Goal: Find specific page/section: Find specific page/section

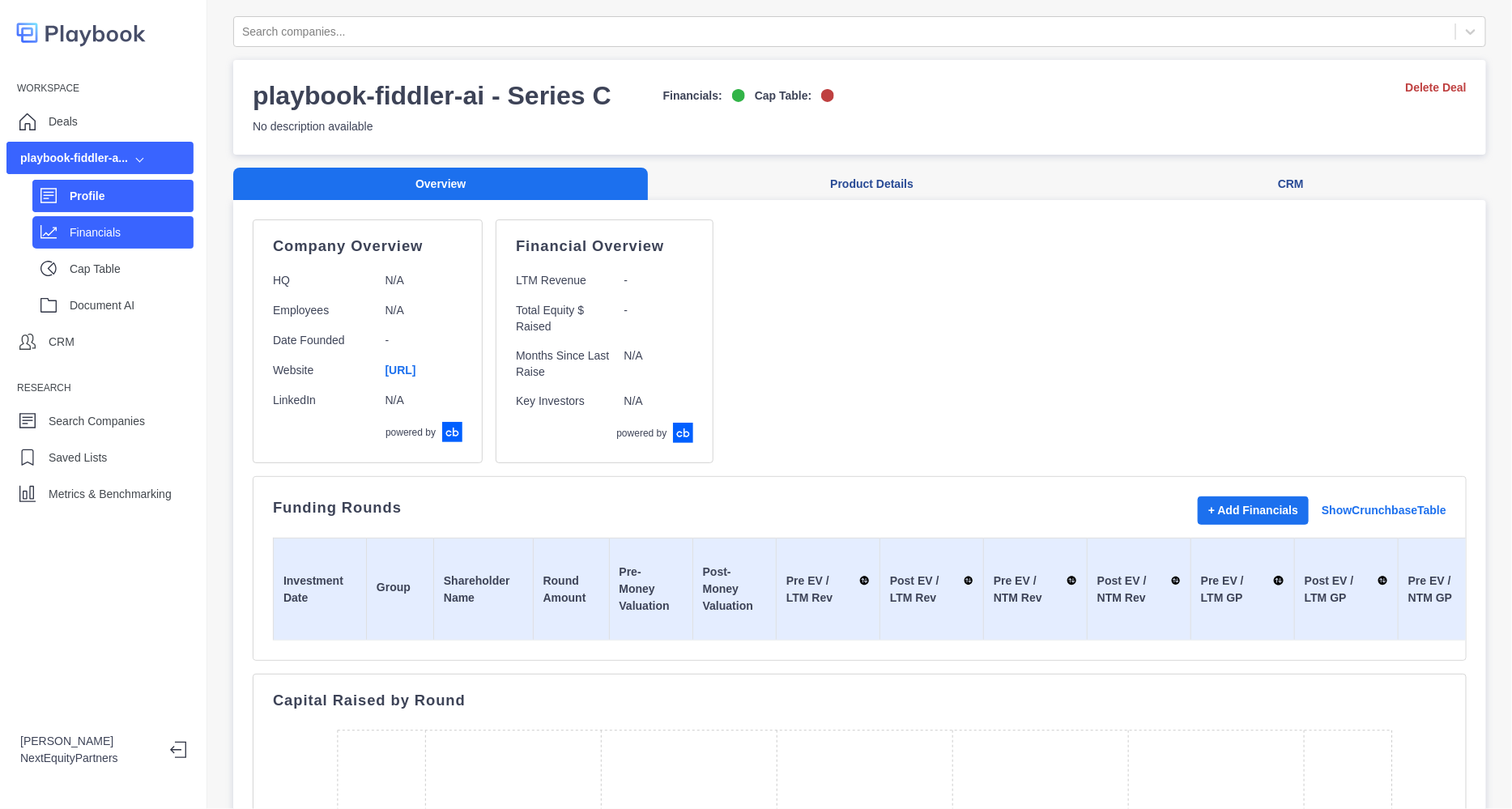
click at [94, 242] on div "Financials" at bounding box center [131, 232] width 124 height 24
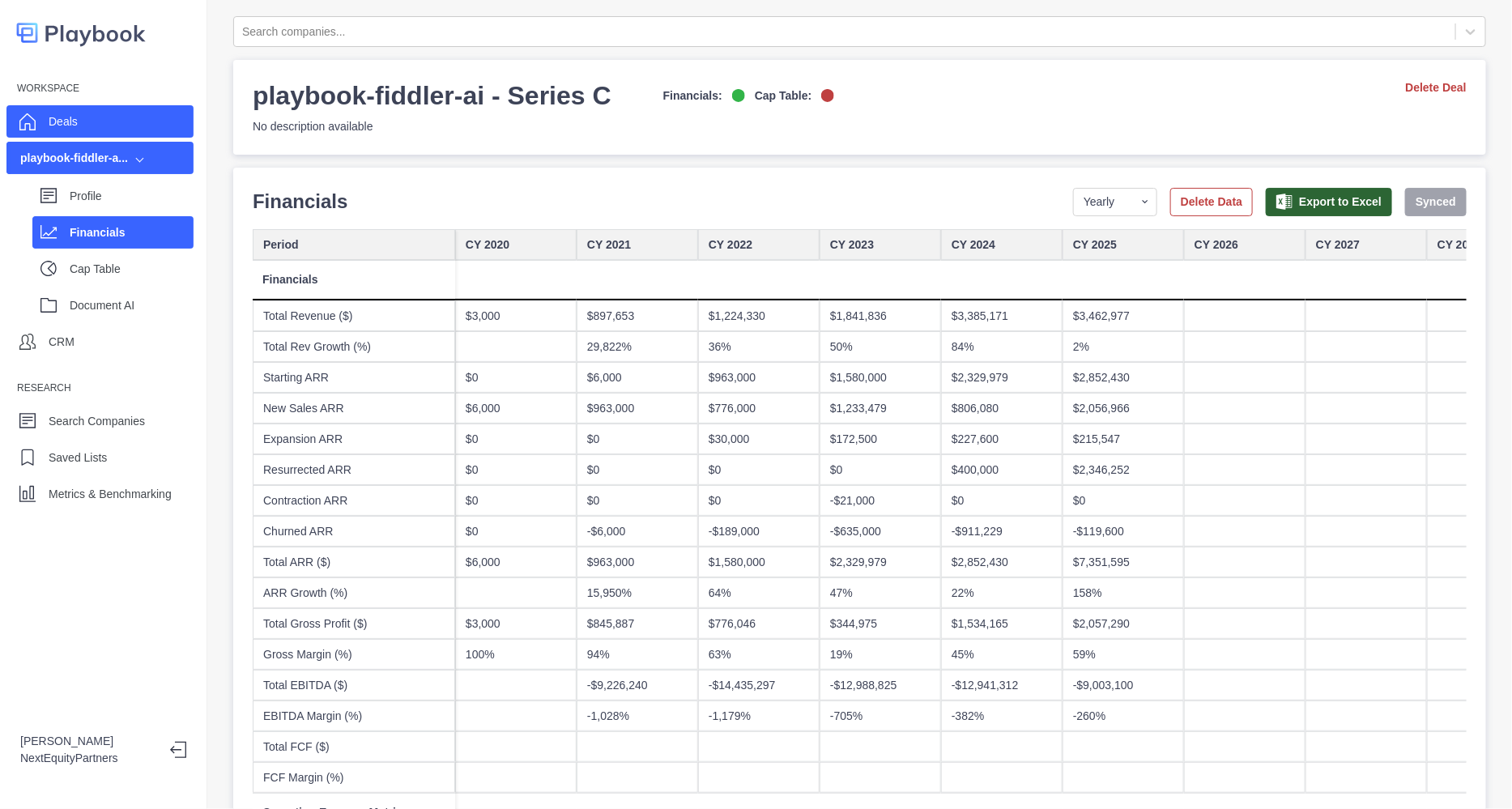
click at [68, 119] on p "Deals" at bounding box center [63, 122] width 29 height 17
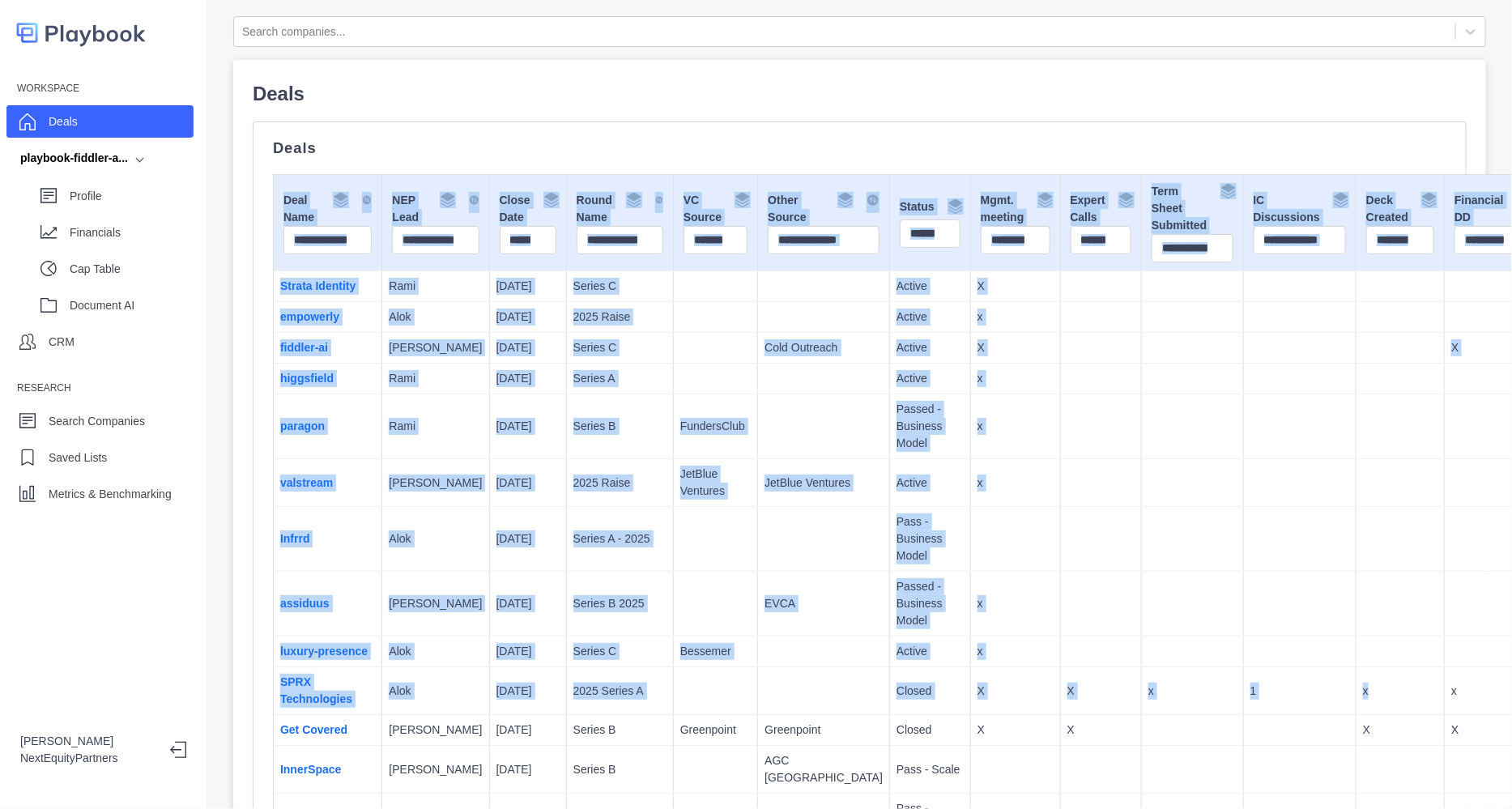
drag, startPoint x: 597, startPoint y: 127, endPoint x: 1315, endPoint y: 732, distance: 938.9
copy div "Deal Name NEP Lead Close Date Round Name VC Source Other Source Status Mgmt. me…"
click at [1060, 394] on td at bounding box center [1100, 379] width 81 height 31
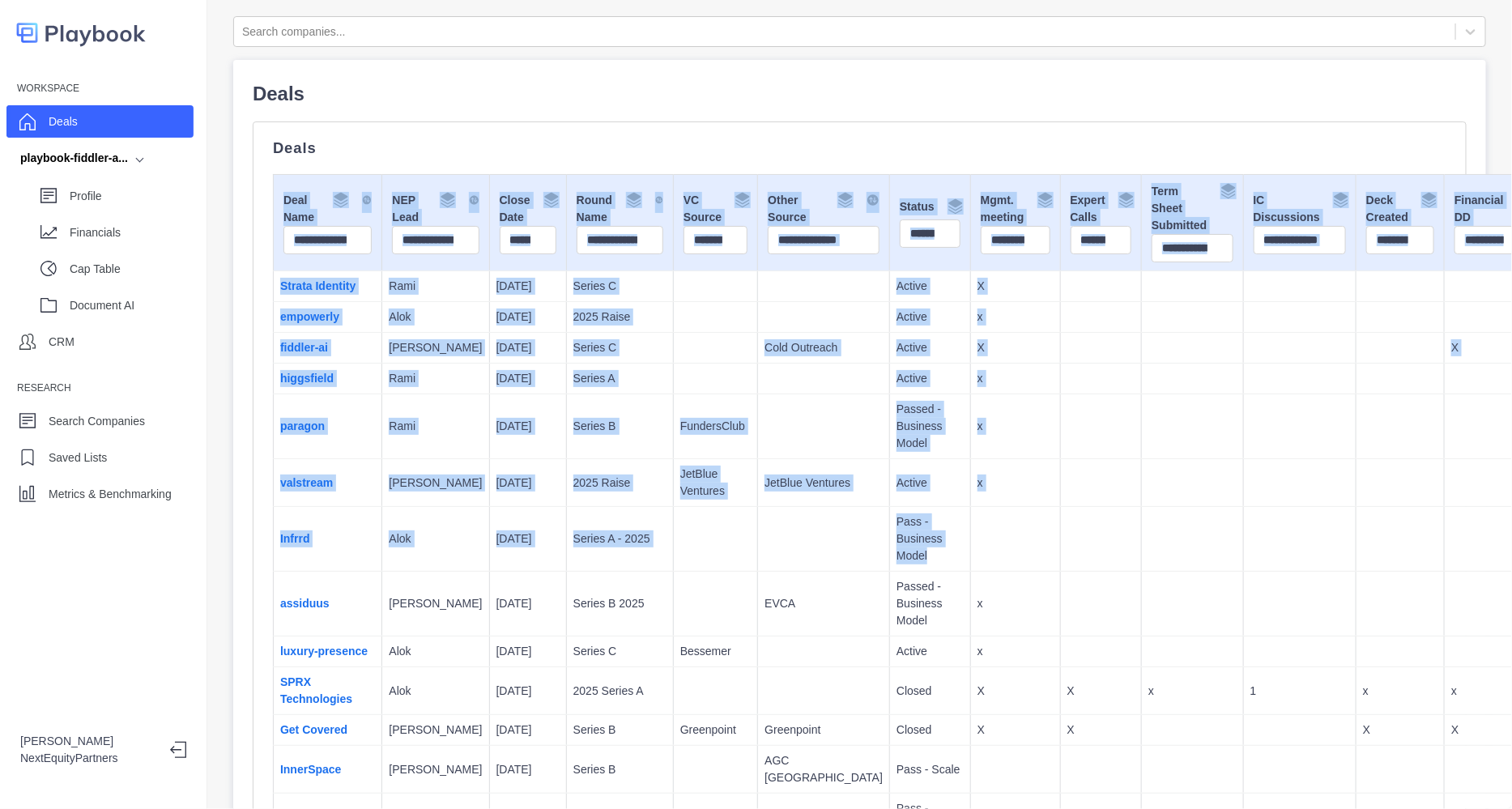
drag, startPoint x: 812, startPoint y: 418, endPoint x: 534, endPoint y: 124, distance: 404.6
drag, startPoint x: 697, startPoint y: 332, endPoint x: 704, endPoint y: 341, distance: 11.4
click at [764, 341] on p "Cold Outreach" at bounding box center [823, 348] width 118 height 17
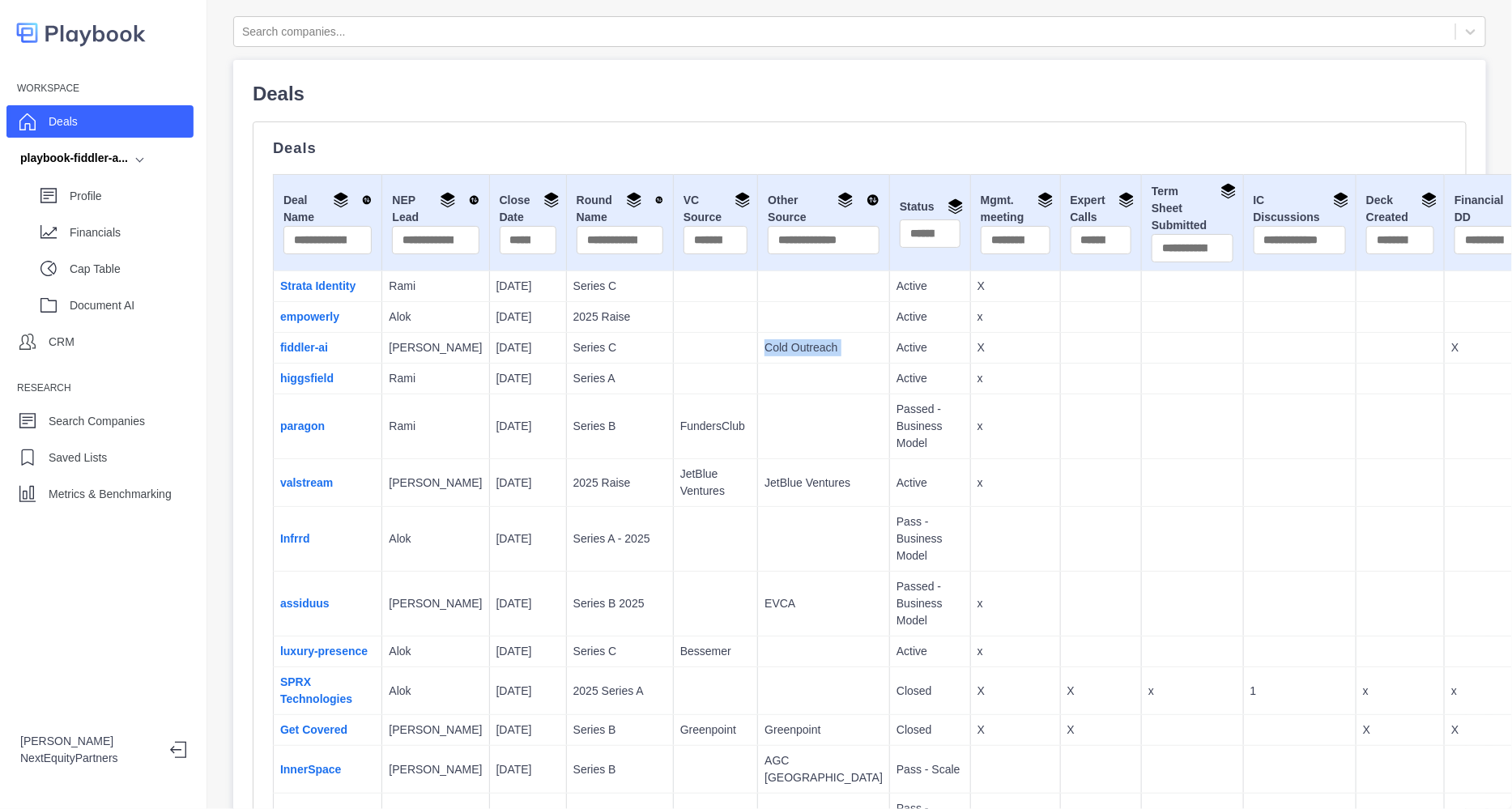
click at [764, 341] on p "Cold Outreach" at bounding box center [823, 348] width 118 height 17
click at [1060, 428] on td at bounding box center [1100, 426] width 81 height 65
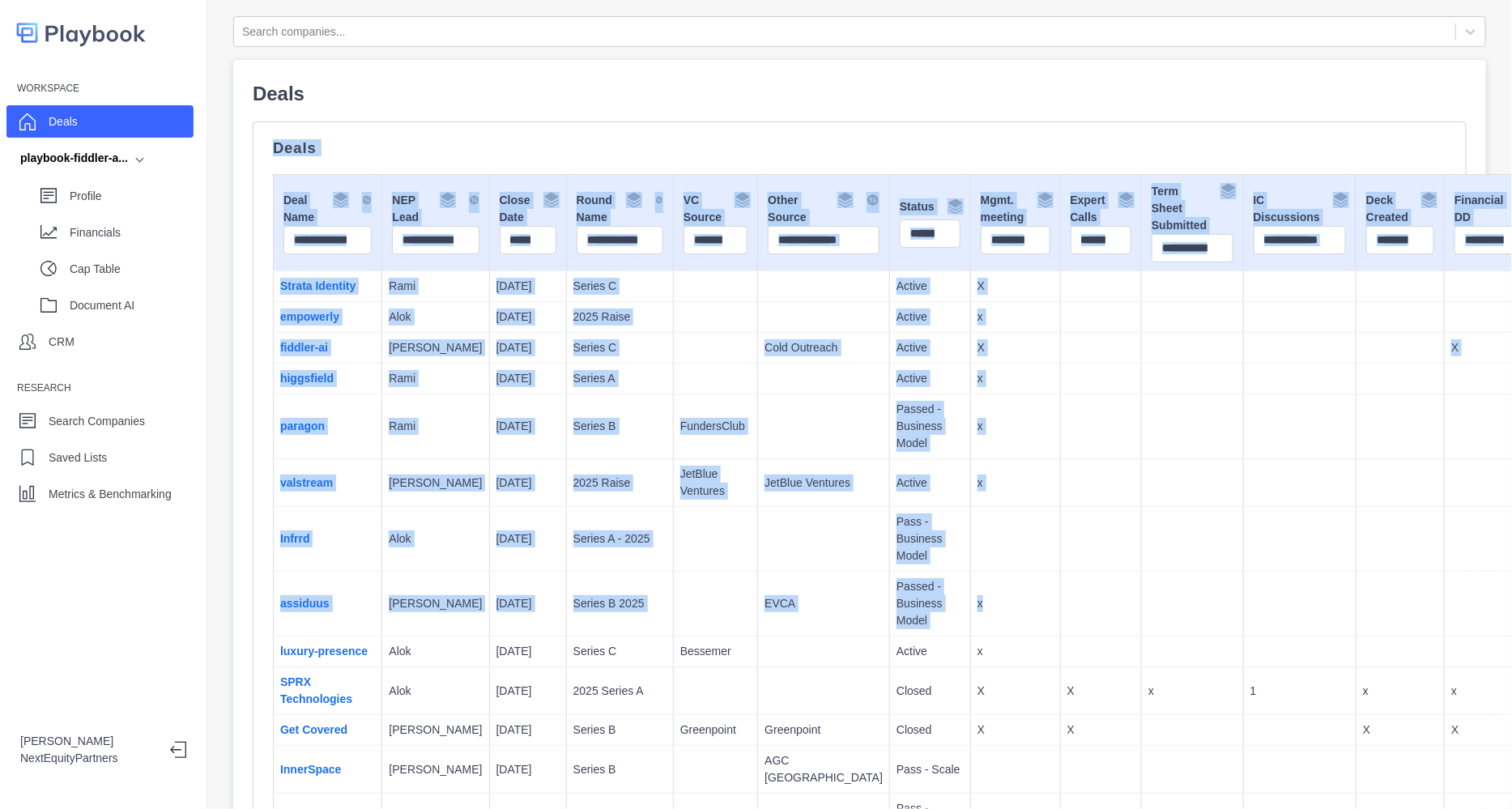
drag, startPoint x: 1118, startPoint y: 612, endPoint x: 772, endPoint y: 63, distance: 648.9
copy div "Deals Deal Name NEP Lead Close Date Round Name VC Source Other Source Status Mg…"
click at [970, 364] on td "X" at bounding box center [1016, 348] width 90 height 31
drag, startPoint x: 1003, startPoint y: 576, endPoint x: 833, endPoint y: 145, distance: 463.3
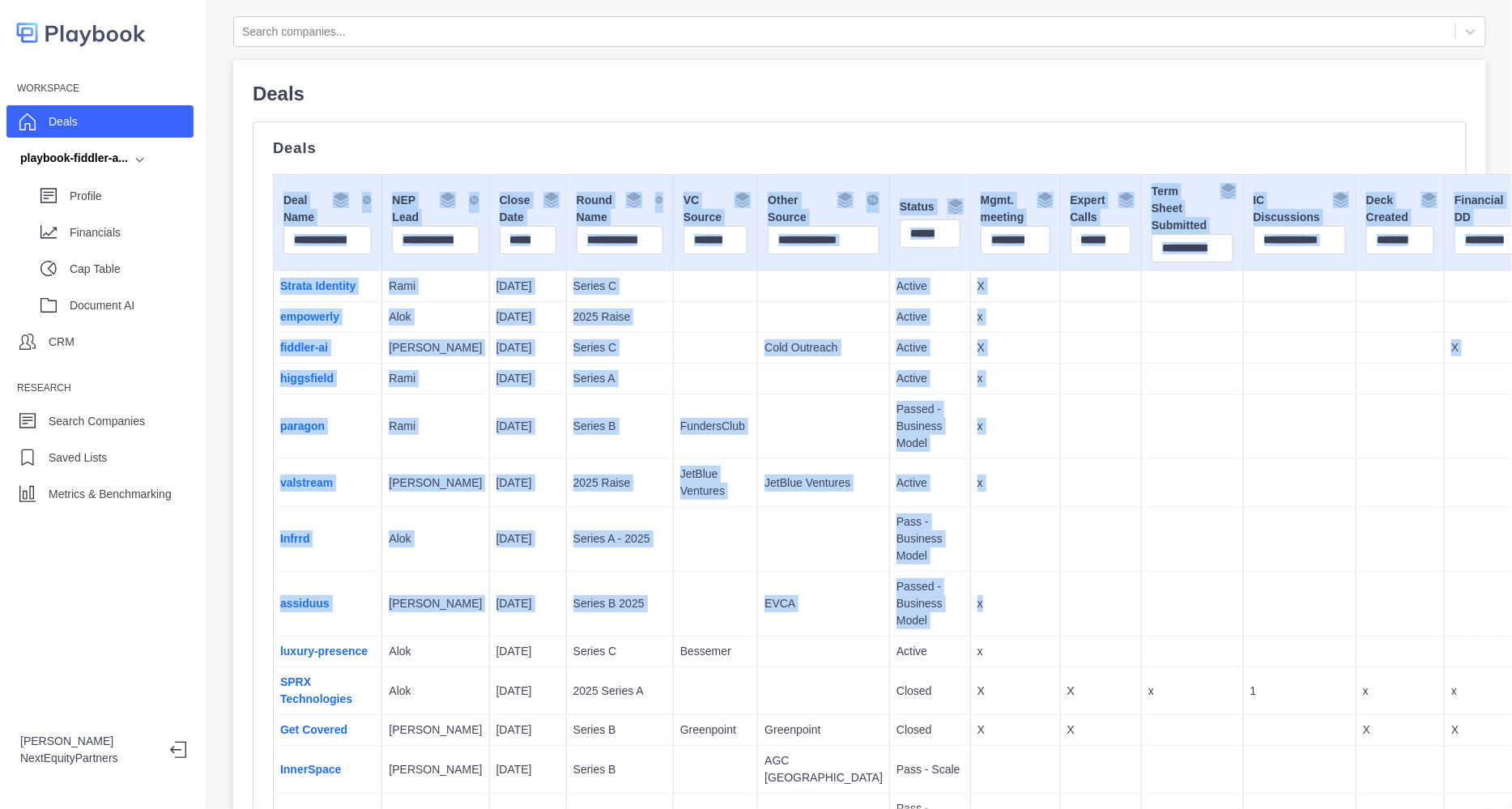
click at [1142, 507] on td at bounding box center [1192, 482] width 101 height 48
drag, startPoint x: 1067, startPoint y: 694, endPoint x: 762, endPoint y: 166, distance: 609.8
drag, startPoint x: 822, startPoint y: 357, endPoint x: 836, endPoint y: 369, distance: 18.4
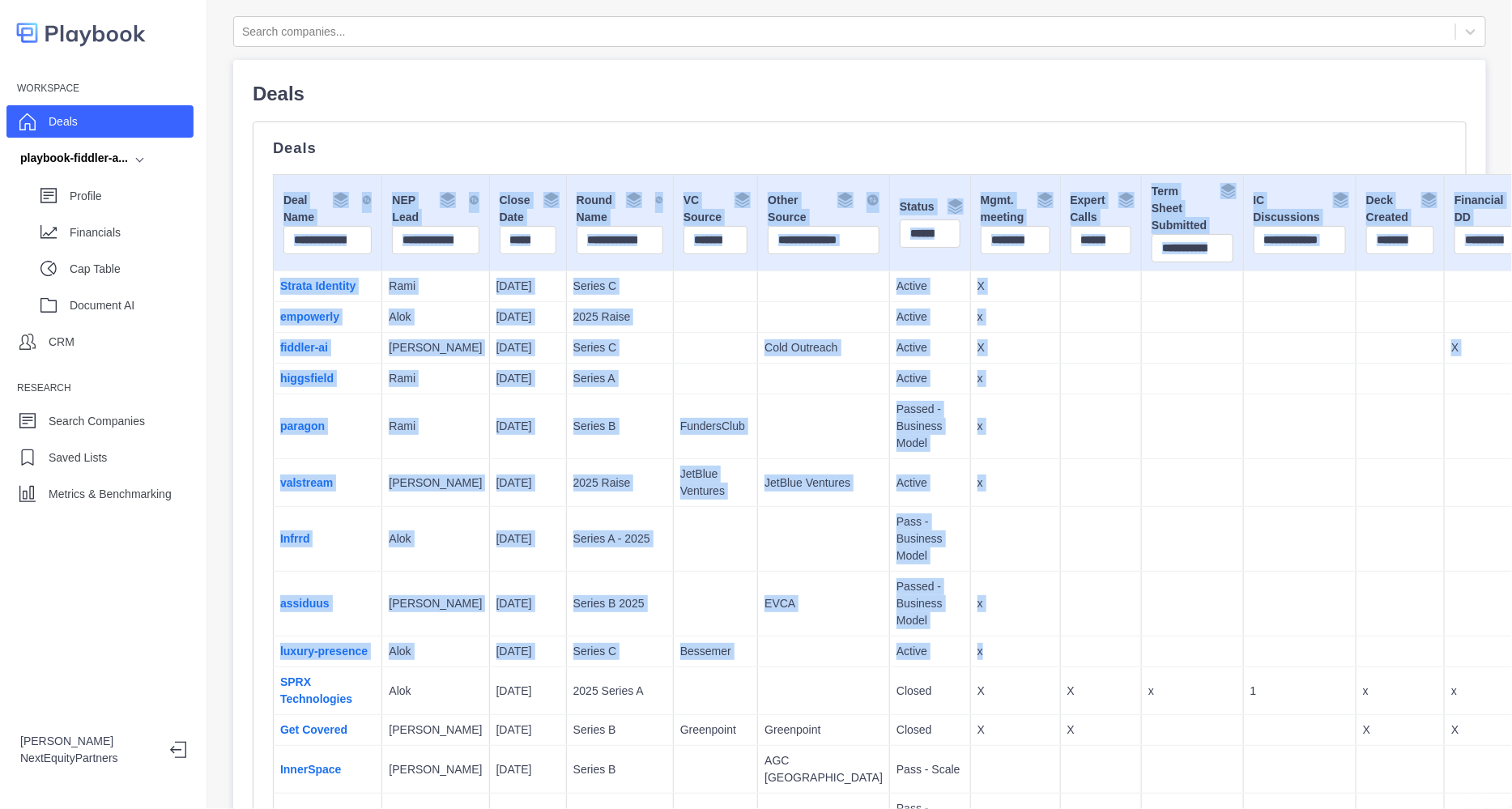
click at [890, 364] on td "Active" at bounding box center [930, 348] width 81 height 31
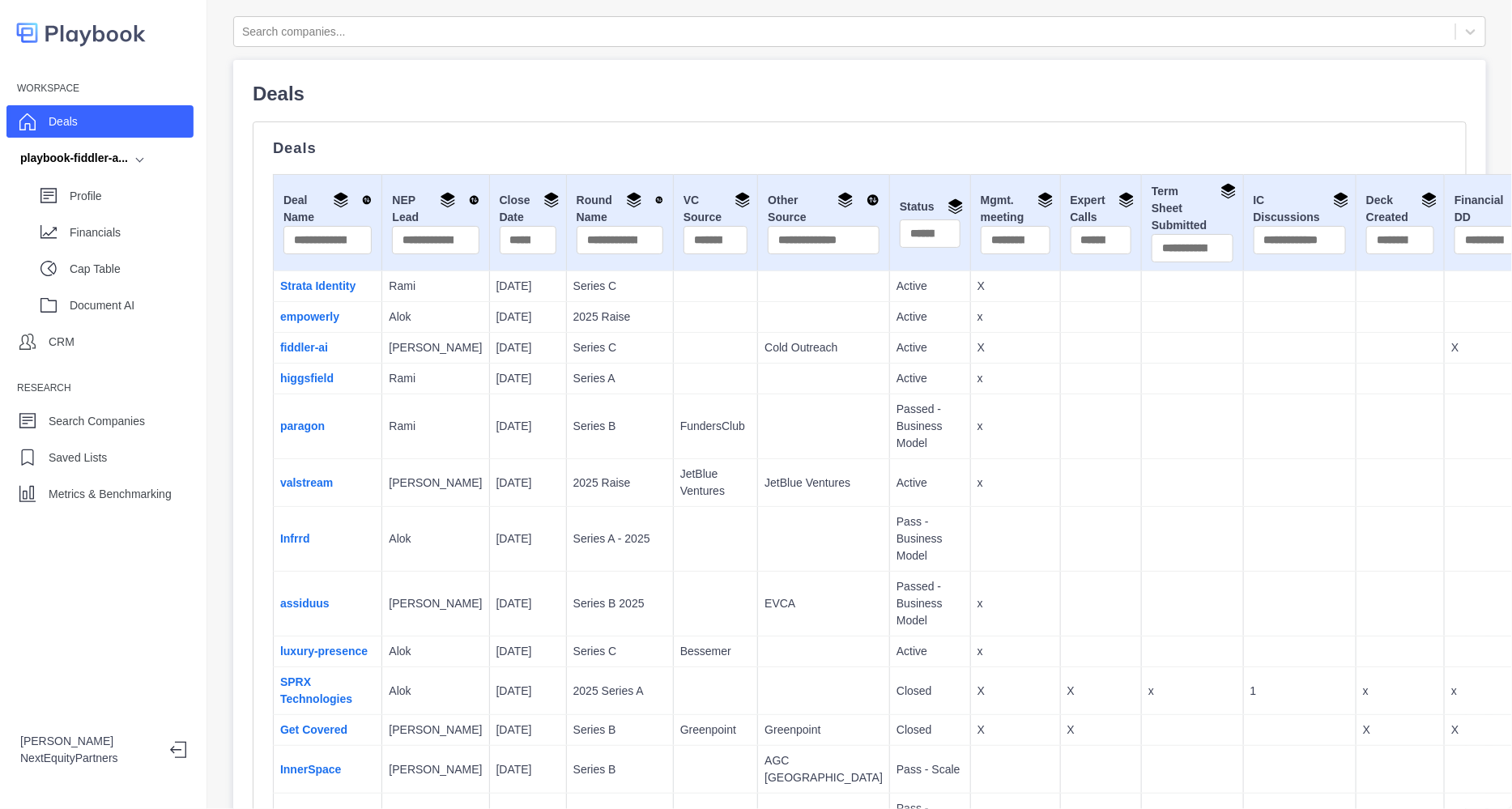
click at [890, 364] on td "Active" at bounding box center [930, 348] width 81 height 31
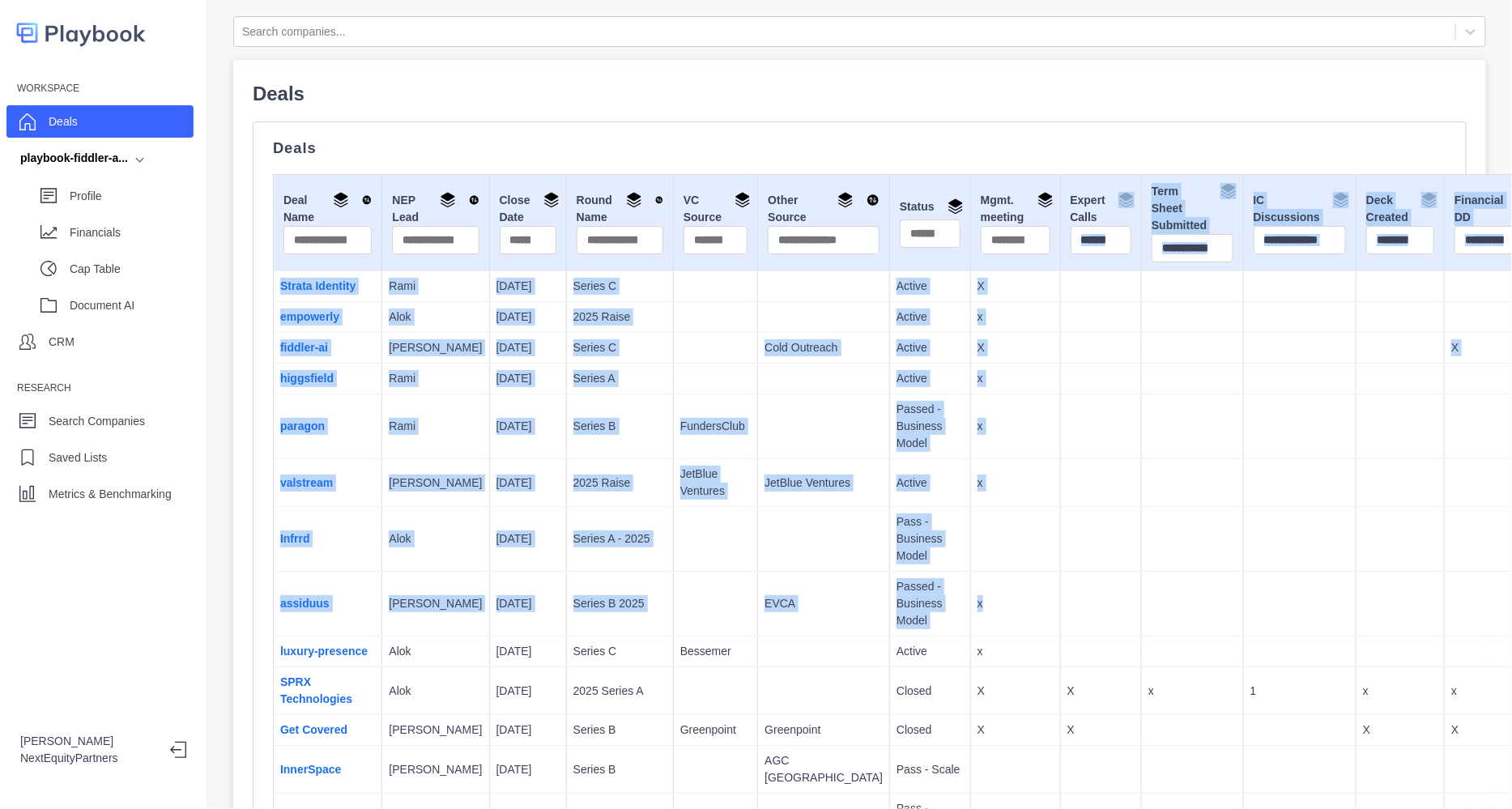
drag, startPoint x: 991, startPoint y: 626, endPoint x: 985, endPoint y: 233, distance: 393.0
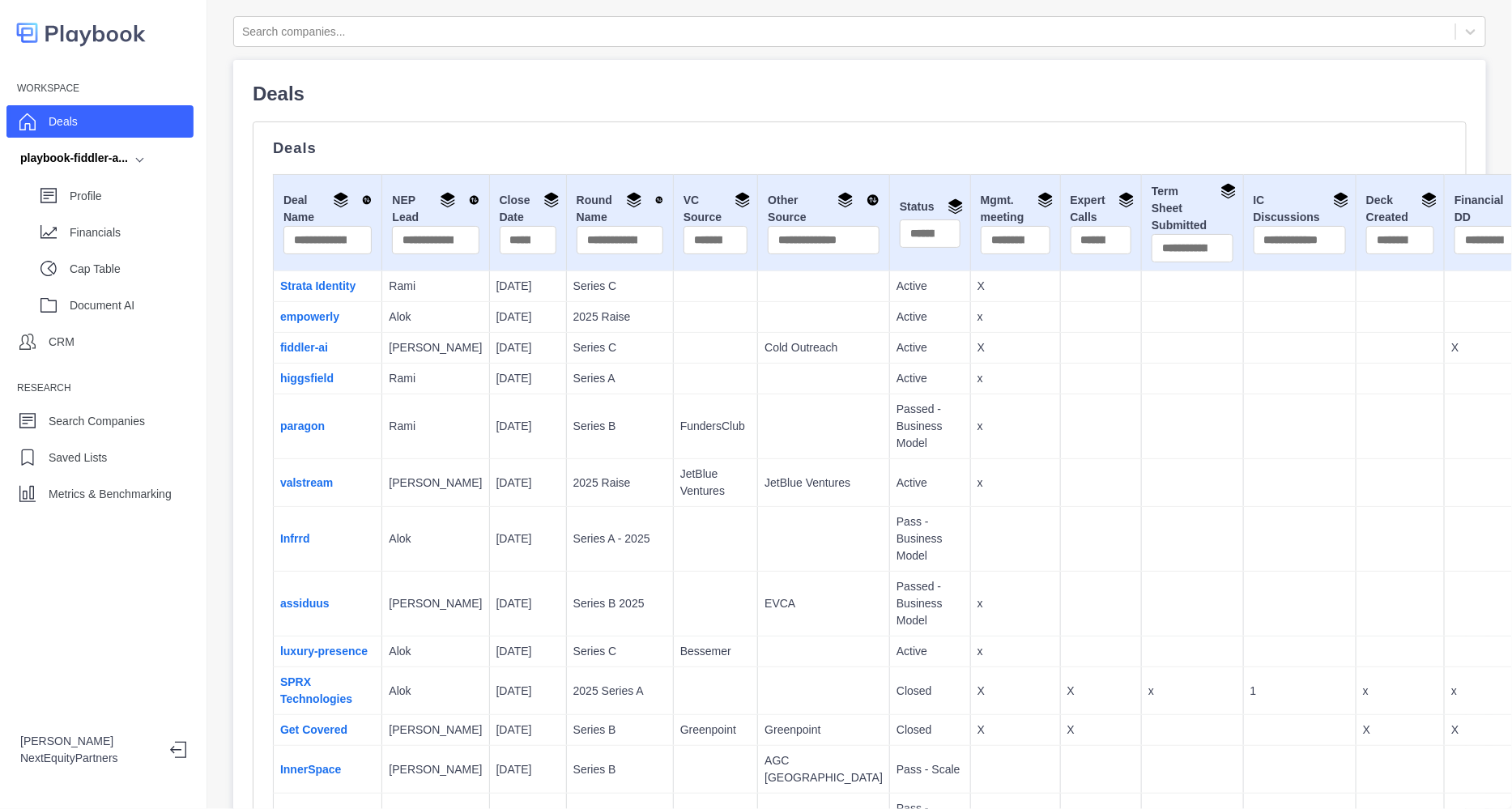
click at [1142, 557] on td at bounding box center [1192, 539] width 101 height 65
